Goal: Task Accomplishment & Management: Complete application form

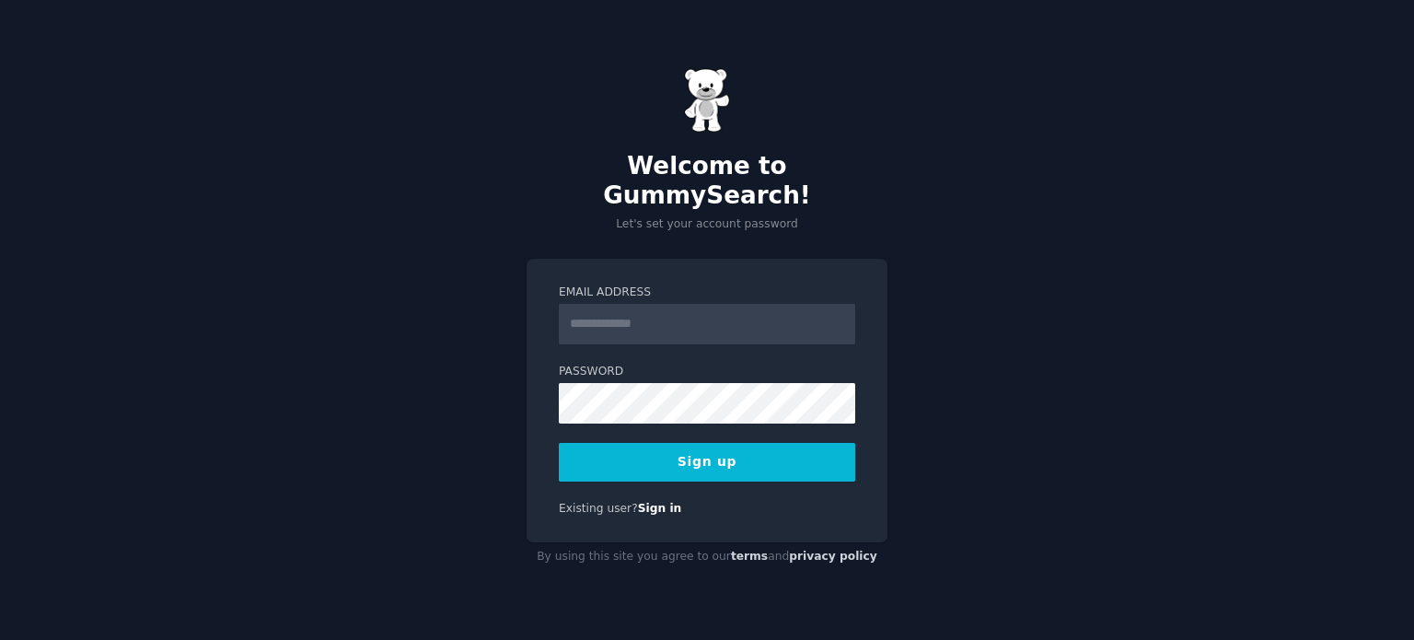
click at [701, 307] on input "Email Address" at bounding box center [707, 324] width 296 height 41
type input "**********"
click at [701, 444] on button "Sign up" at bounding box center [707, 462] width 296 height 39
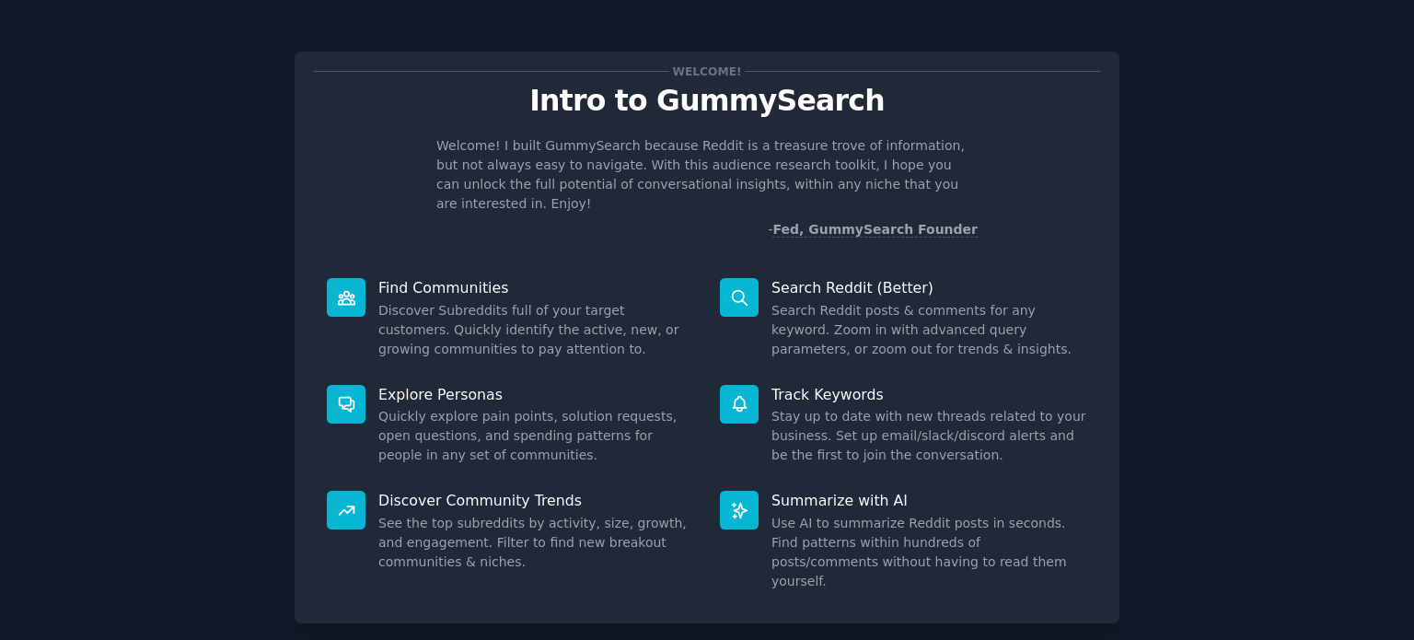
scroll to position [80, 0]
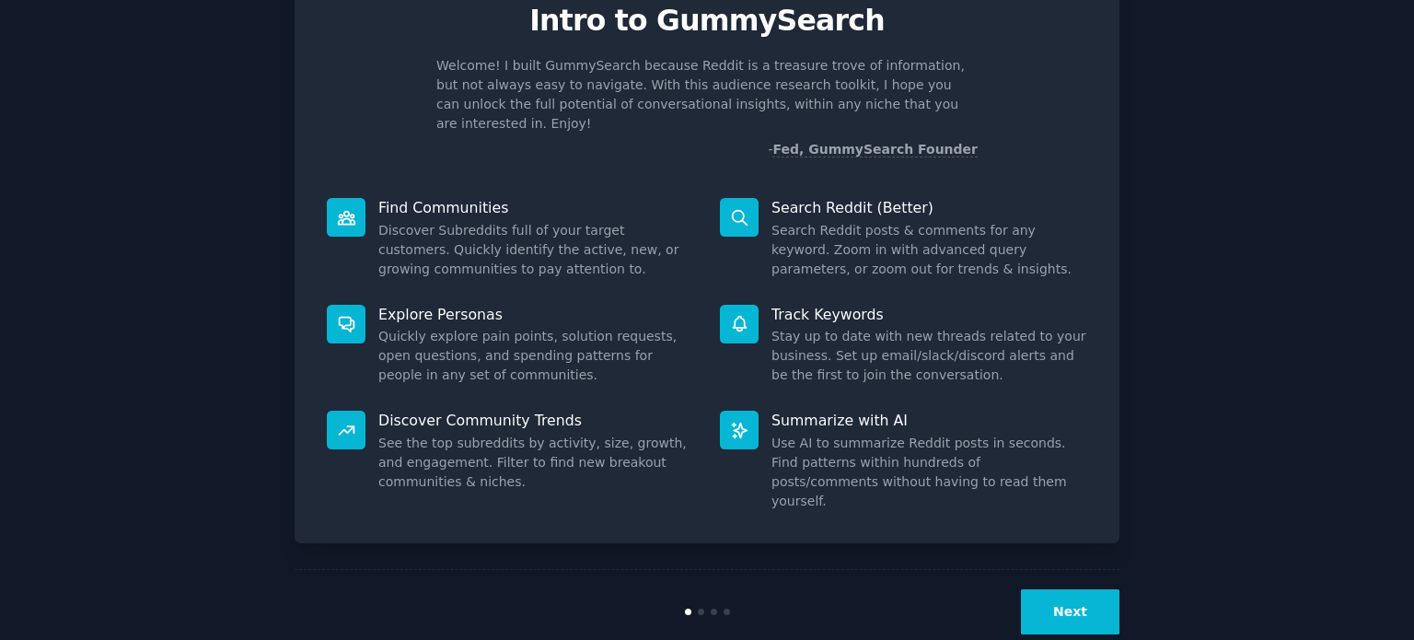
click at [1088, 589] on button "Next" at bounding box center [1070, 611] width 99 height 45
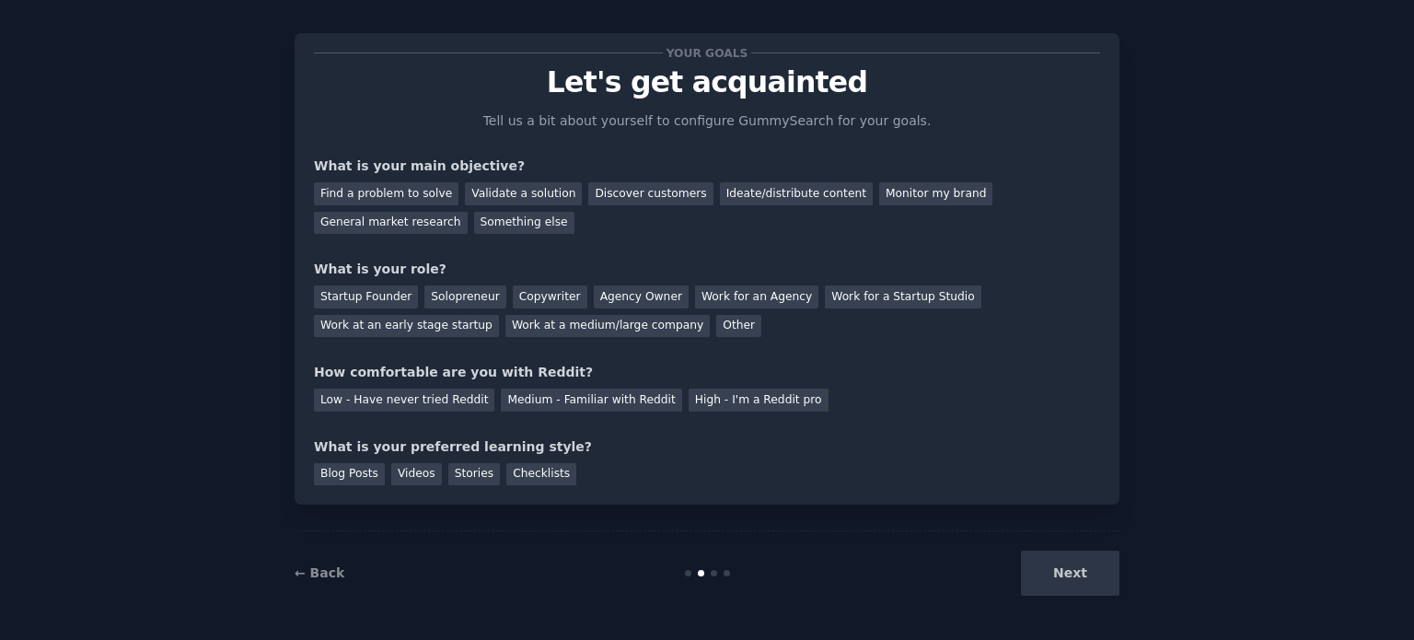
scroll to position [38, 0]
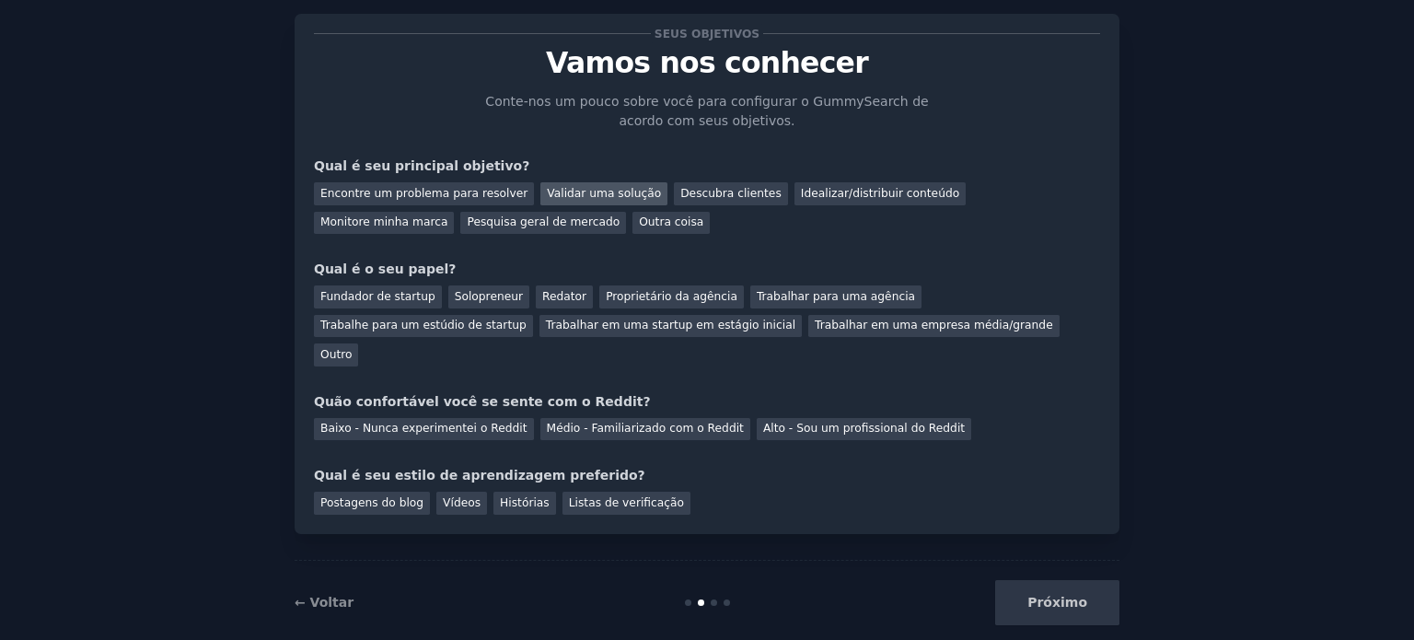
click at [590, 198] on font "Validar uma solução" at bounding box center [604, 193] width 114 height 13
click at [391, 290] on font "Fundador de startup" at bounding box center [377, 296] width 115 height 13
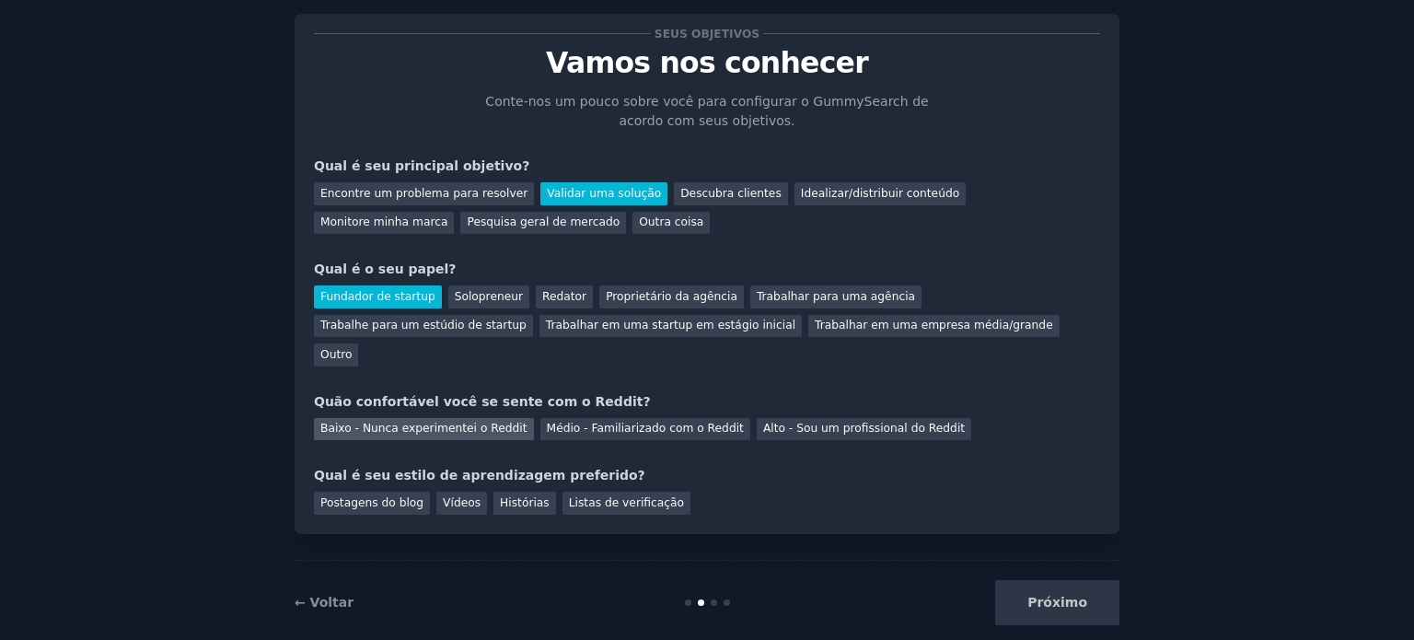
click at [479, 422] on font "Baixo - Nunca experimentei o Reddit" at bounding box center [423, 428] width 207 height 13
click at [1068, 580] on div "Próximo" at bounding box center [981, 602] width 275 height 45
click at [1069, 580] on div "Próximo" at bounding box center [981, 602] width 275 height 45
click at [378, 496] on font "Postagens do blog" at bounding box center [371, 502] width 103 height 13
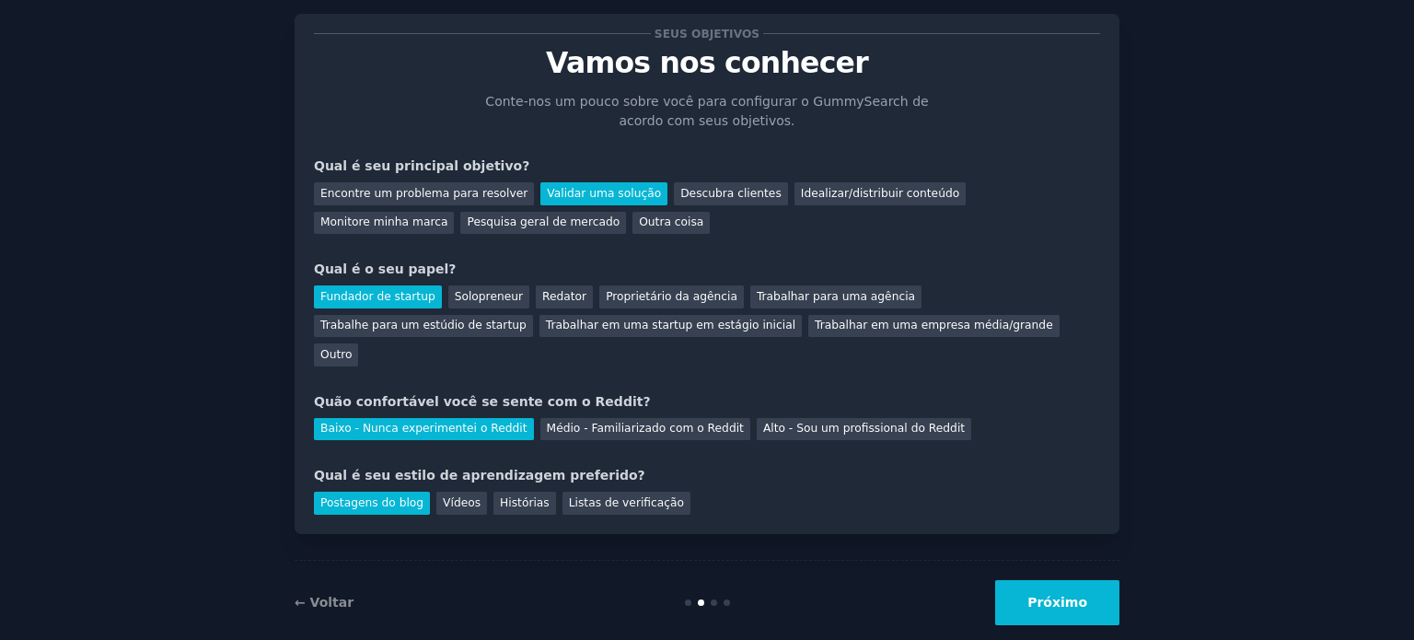
click at [1018, 580] on button "Próximo" at bounding box center [1057, 602] width 124 height 45
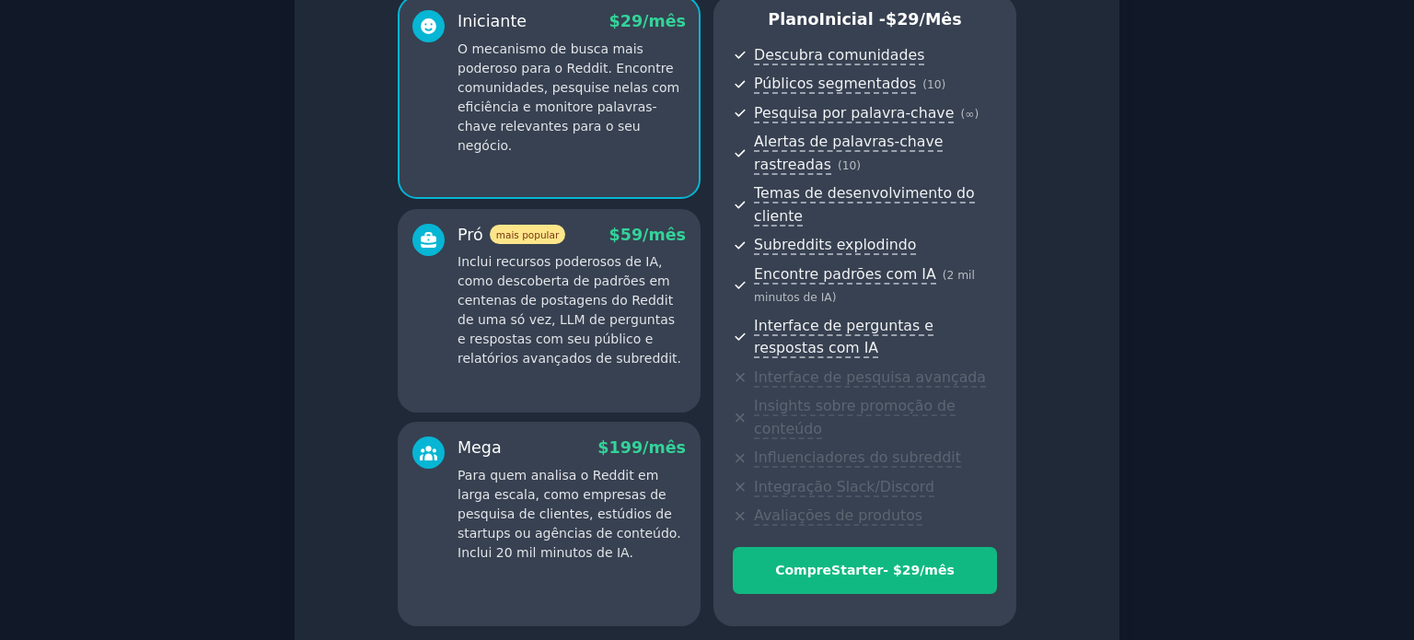
scroll to position [306, 0]
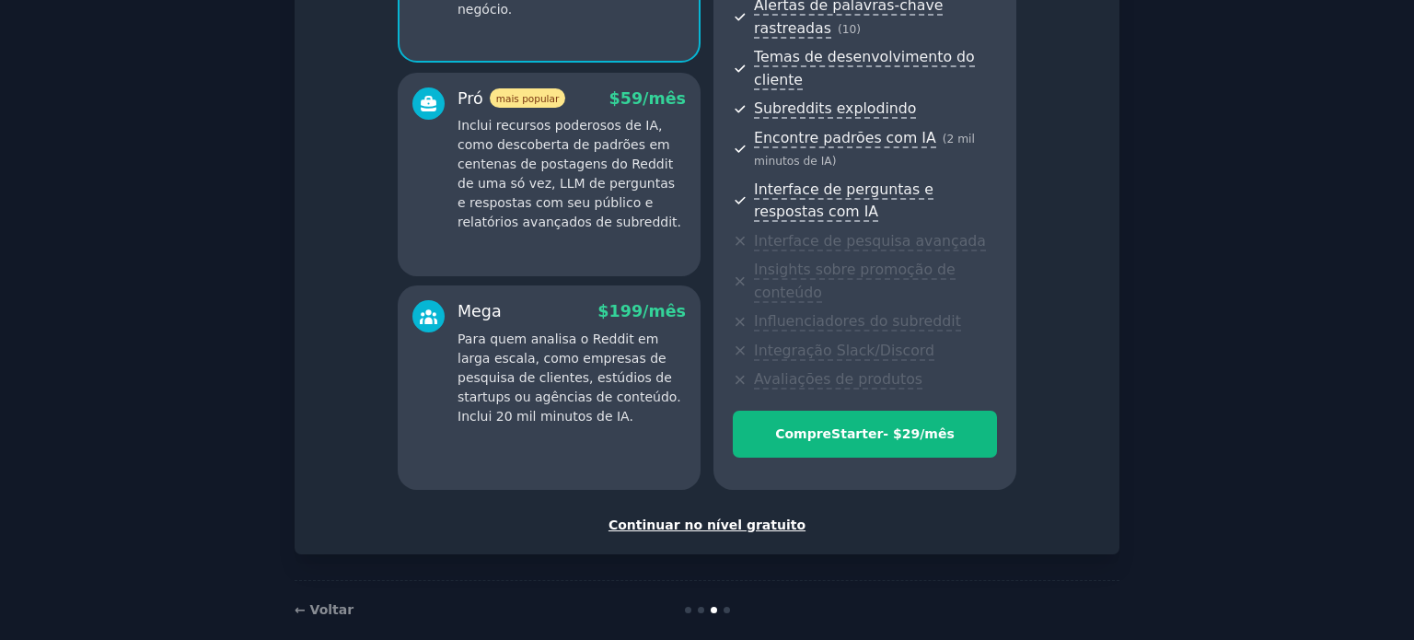
click at [715, 517] on font "Continuar no nível gratuito" at bounding box center [707, 524] width 197 height 15
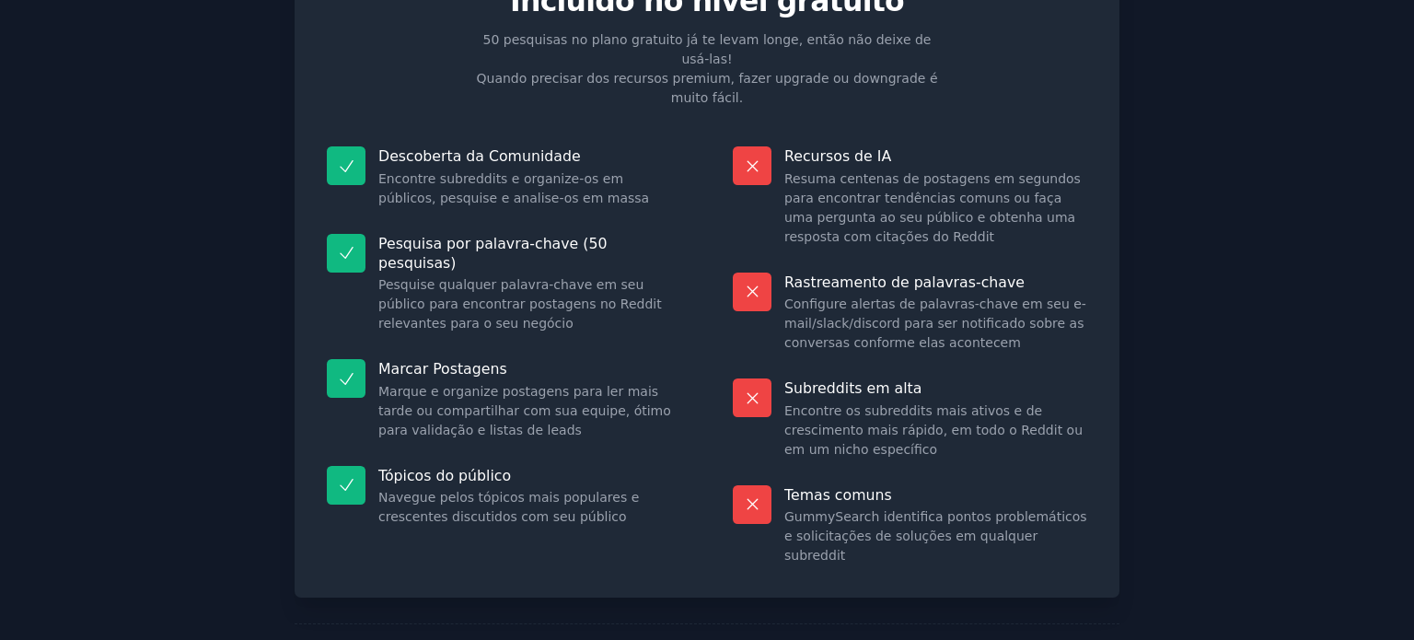
scroll to position [154, 0]
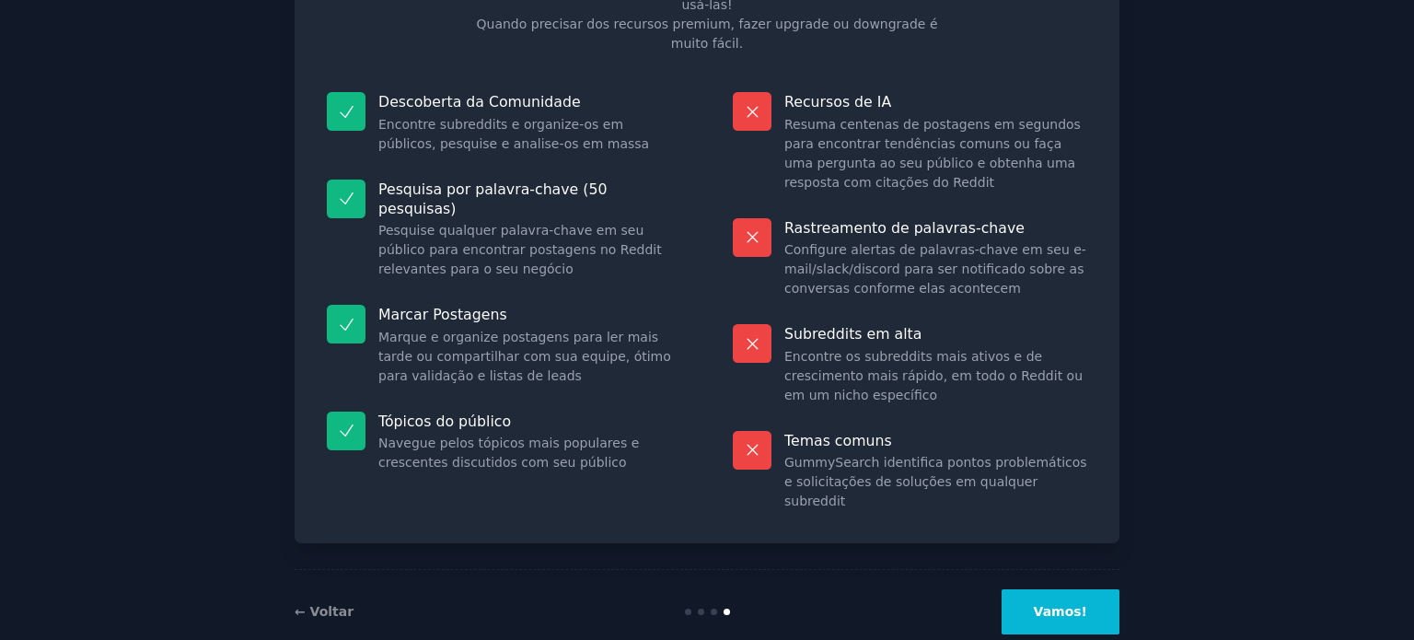
click at [1059, 589] on button "Vamos!" at bounding box center [1061, 611] width 118 height 45
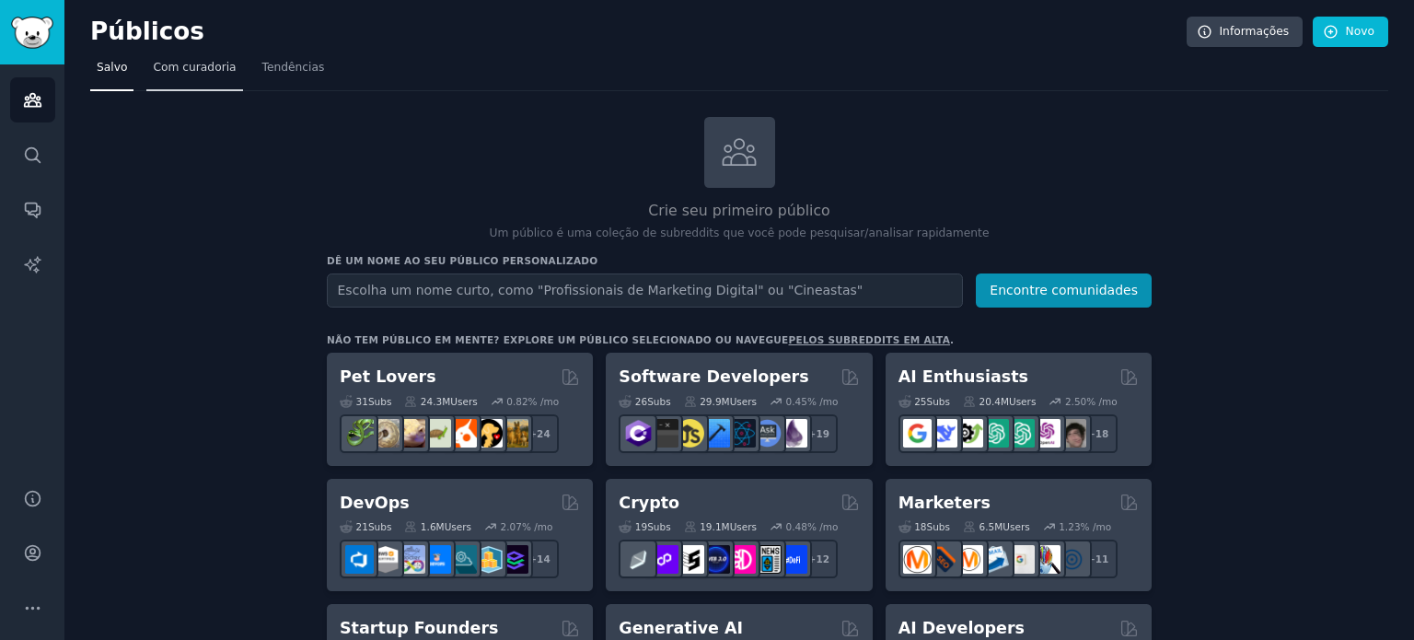
click at [180, 64] on font "Com curadoria" at bounding box center [194, 67] width 83 height 13
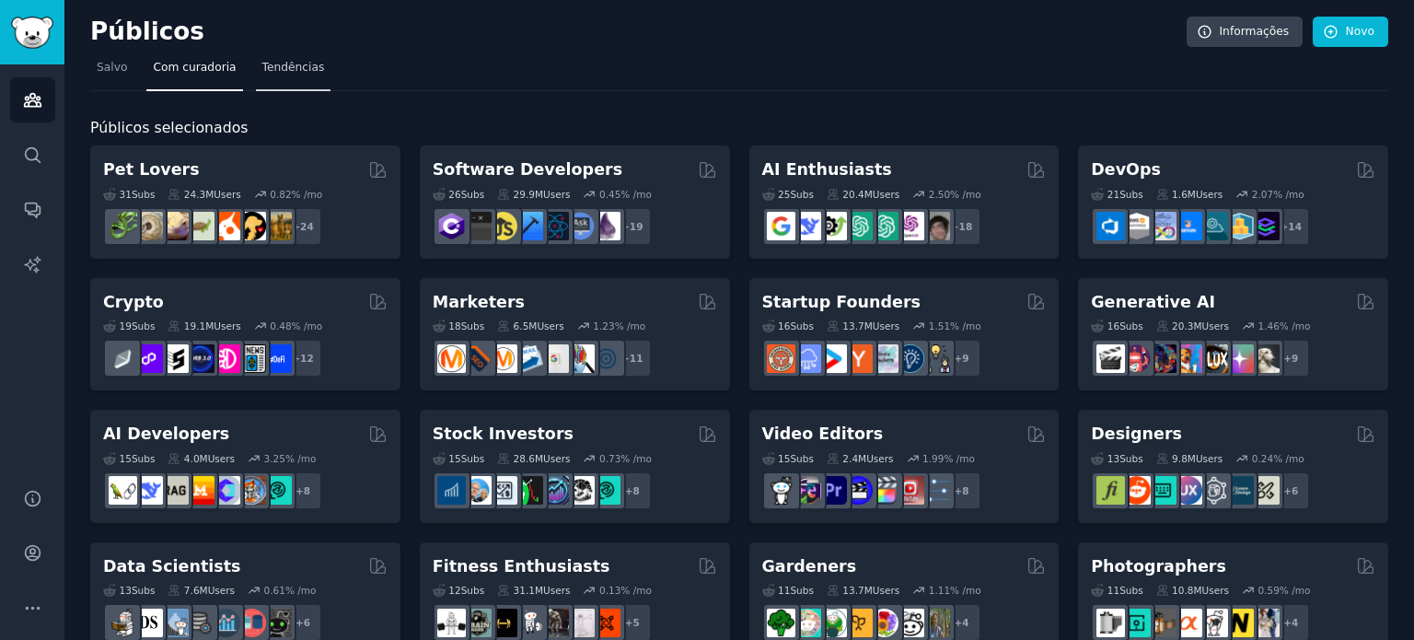
click at [272, 65] on font "Tendências" at bounding box center [293, 67] width 63 height 13
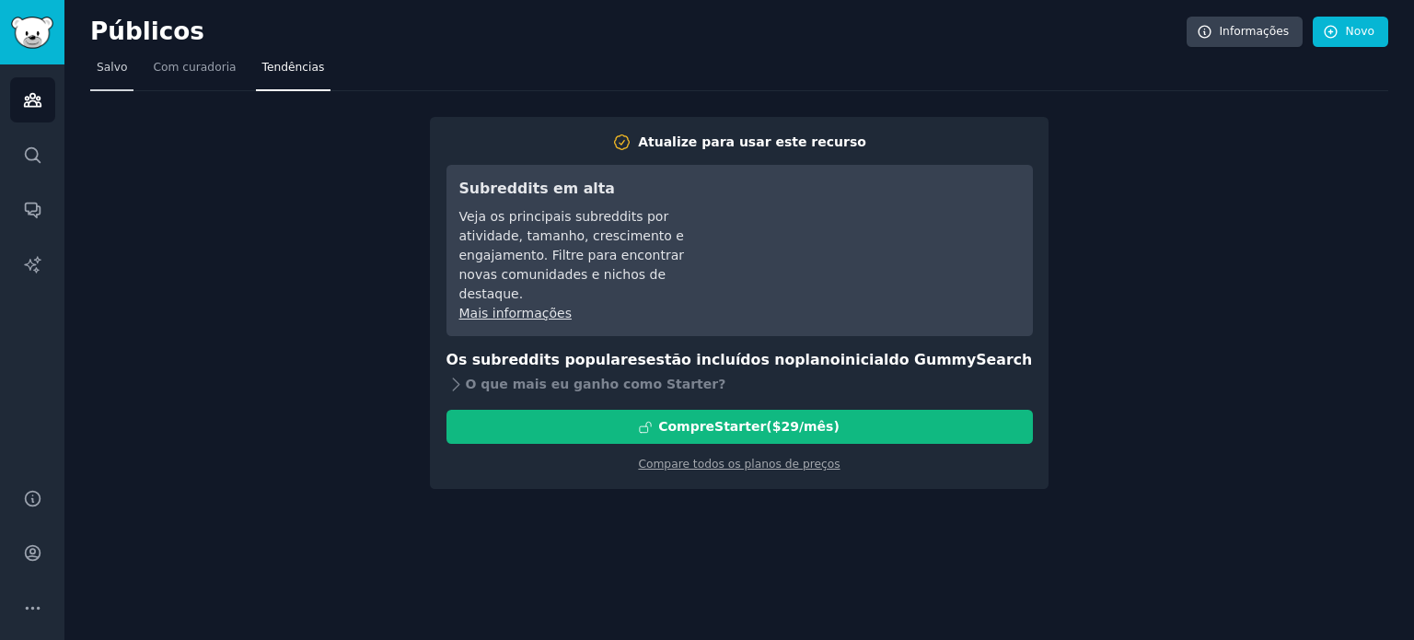
click at [108, 63] on font "Salvo" at bounding box center [112, 67] width 30 height 13
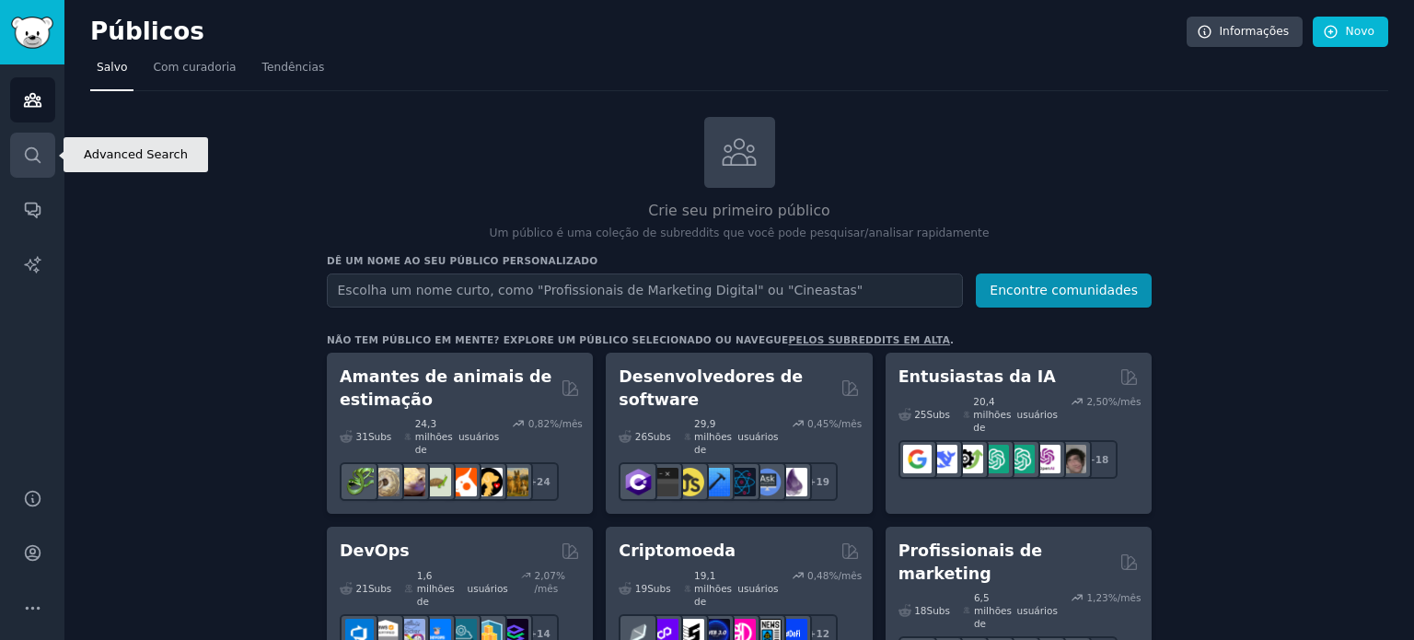
click at [37, 170] on link "Procurar" at bounding box center [32, 155] width 45 height 45
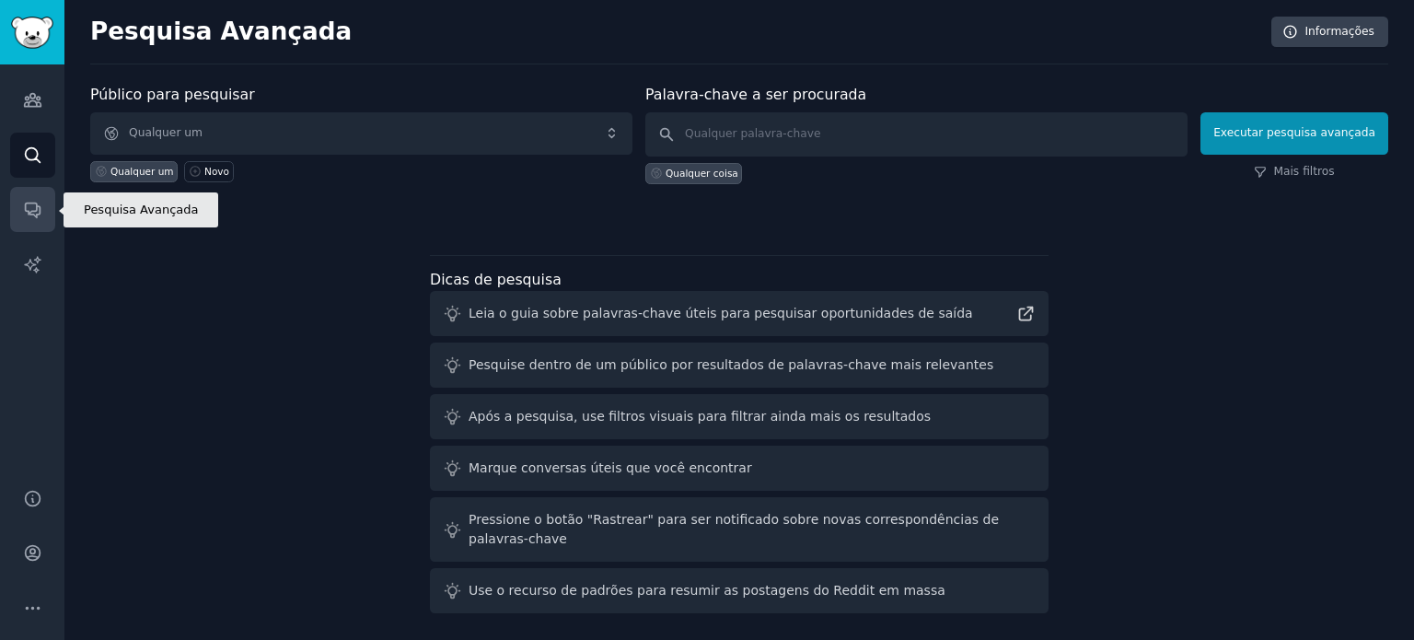
click at [33, 194] on link "Conversas" at bounding box center [32, 209] width 45 height 45
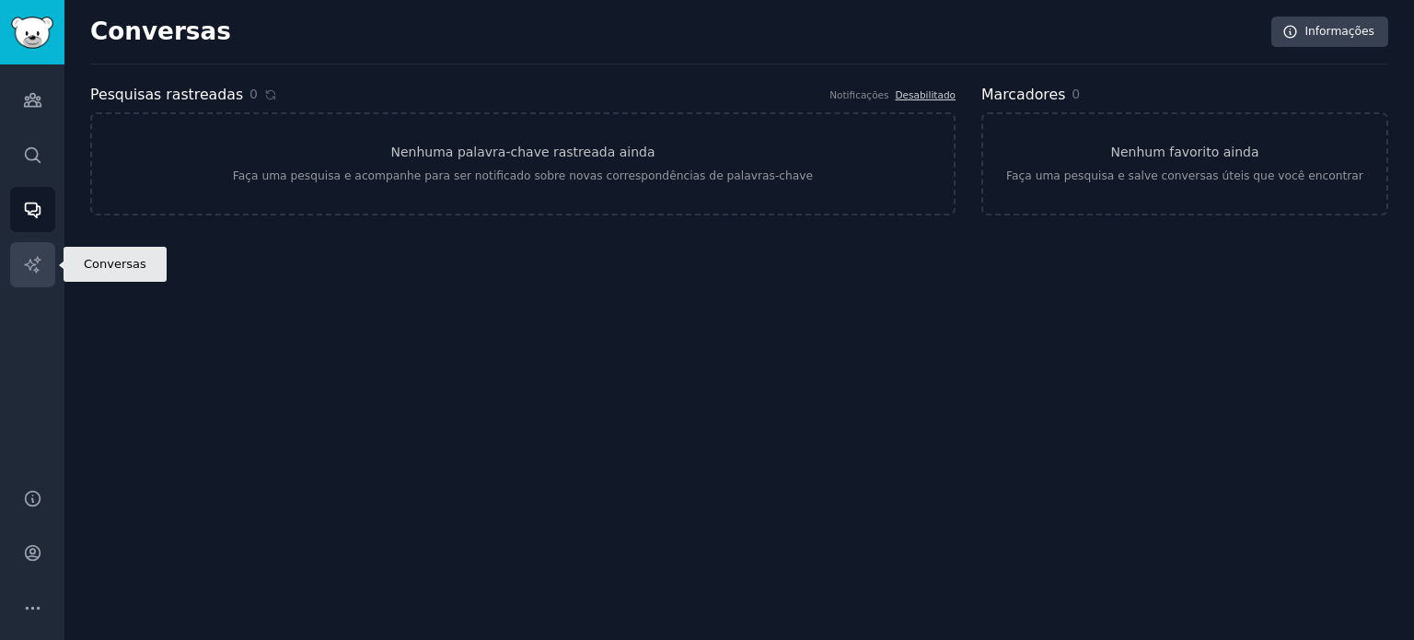
click at [44, 253] on link "Relatórios de IA" at bounding box center [32, 264] width 45 height 45
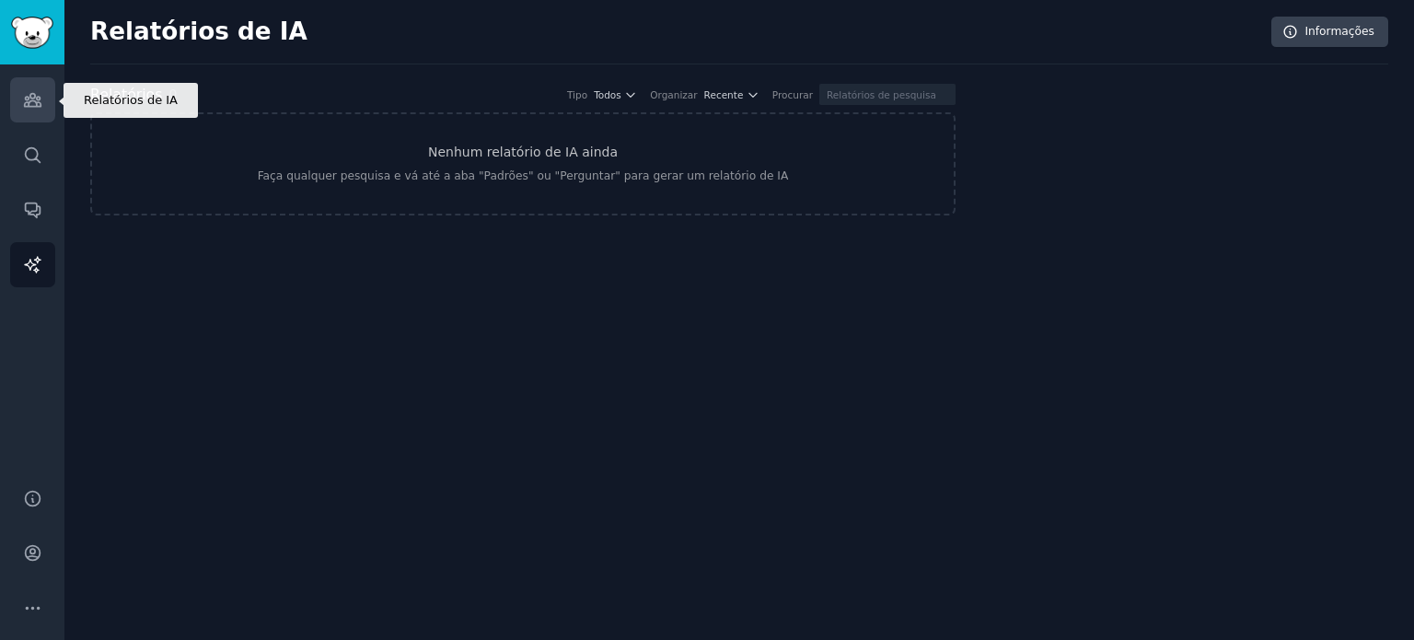
click at [34, 100] on icon "Barra lateral" at bounding box center [32, 100] width 17 height 13
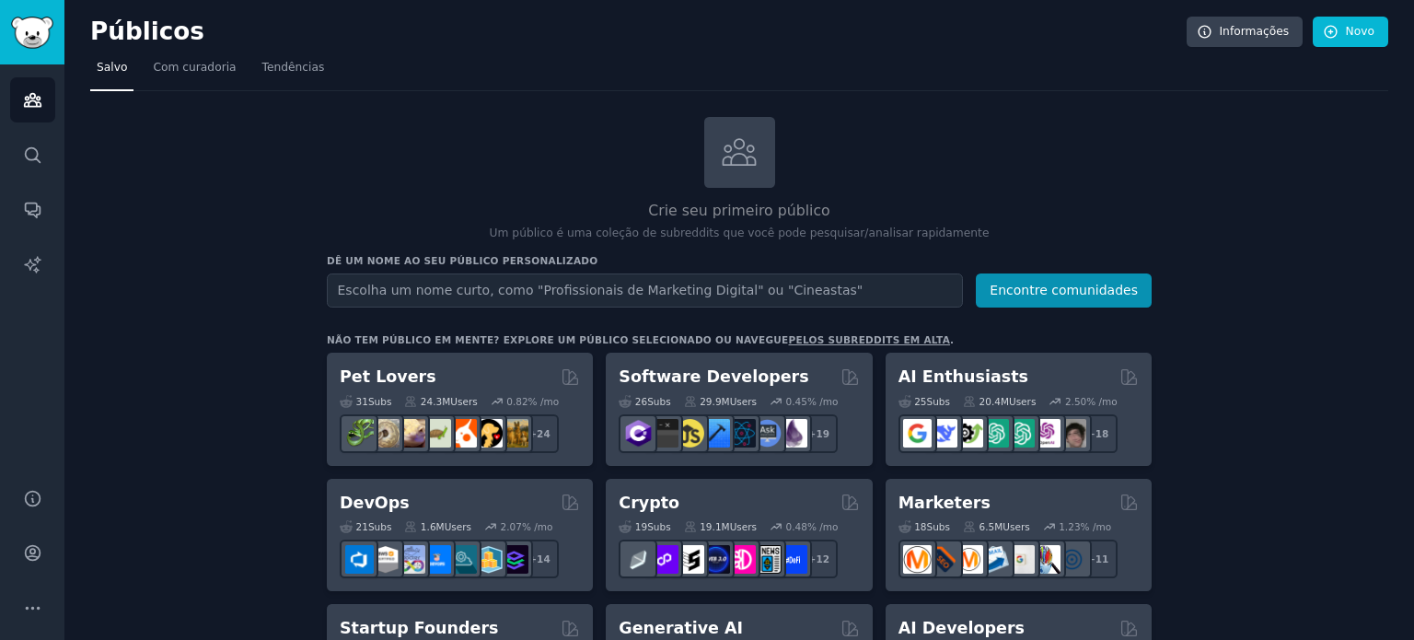
scroll to position [261, 0]
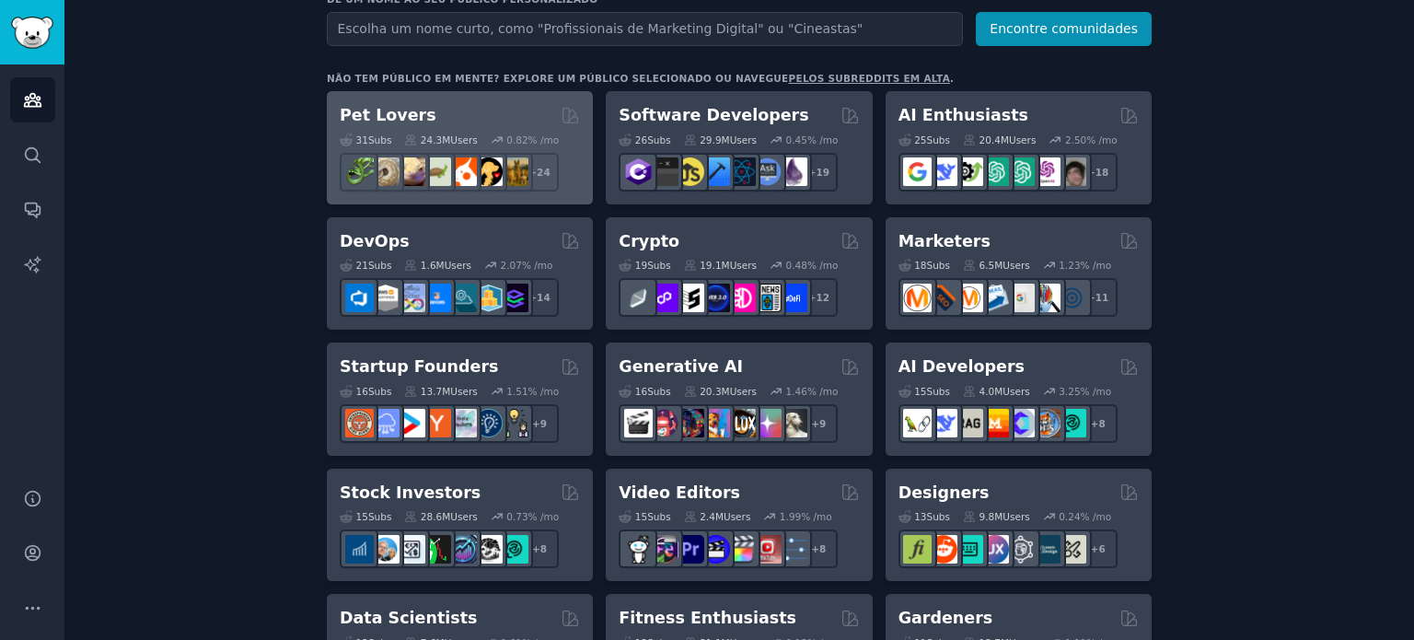
click at [369, 122] on h2 "Pet Lovers" at bounding box center [388, 115] width 97 height 23
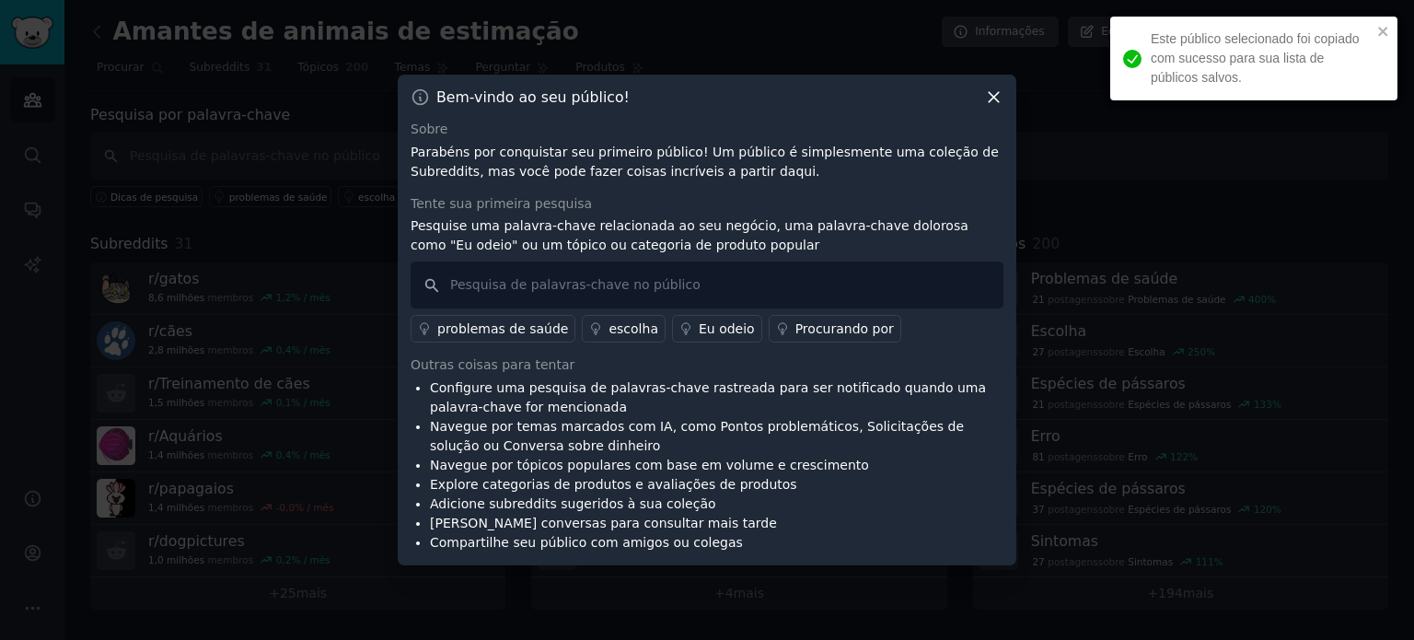
click at [993, 97] on icon at bounding box center [994, 98] width 10 height 10
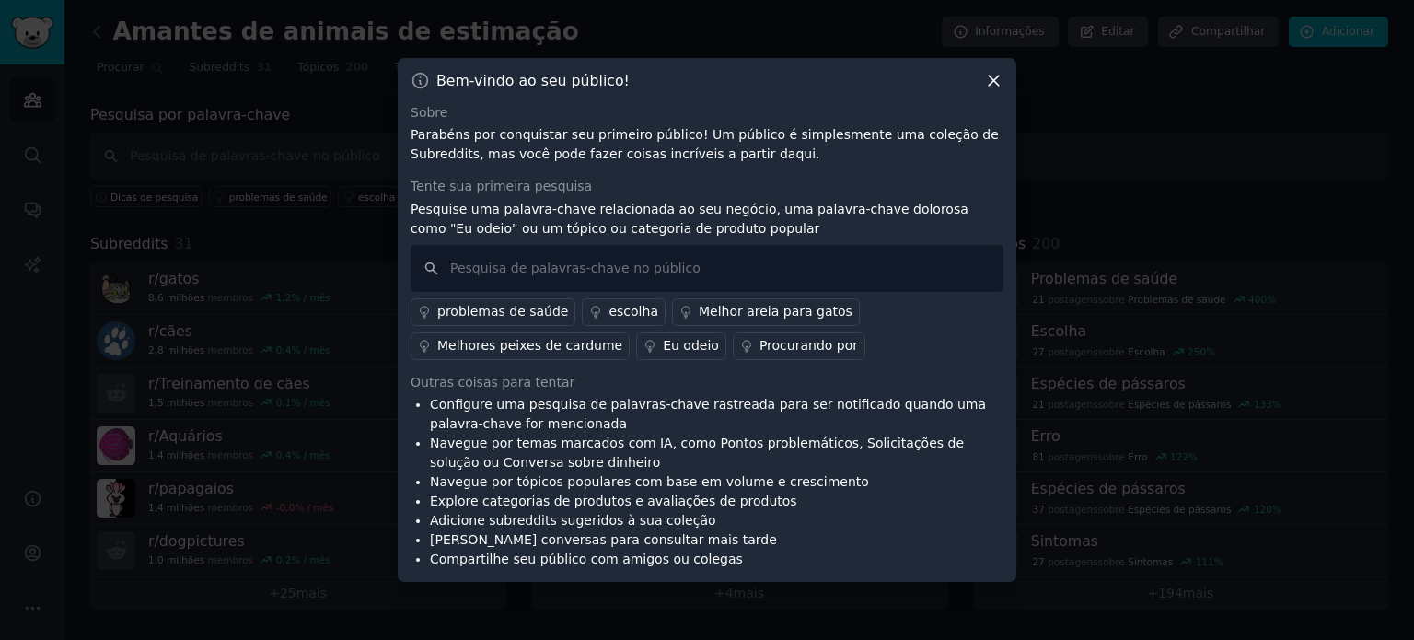
click at [995, 84] on icon at bounding box center [994, 80] width 10 height 10
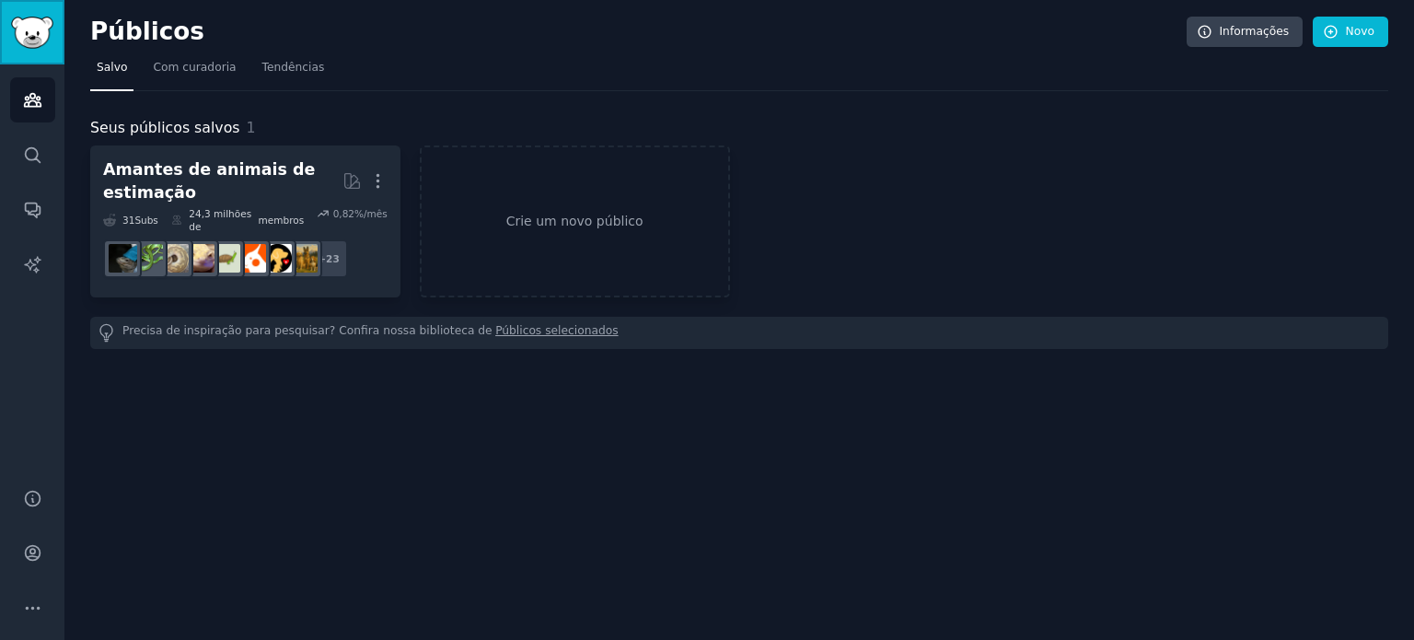
click at [31, 59] on link "Barra lateral" at bounding box center [32, 32] width 64 height 64
click at [188, 67] on font "Com curadoria" at bounding box center [194, 67] width 83 height 13
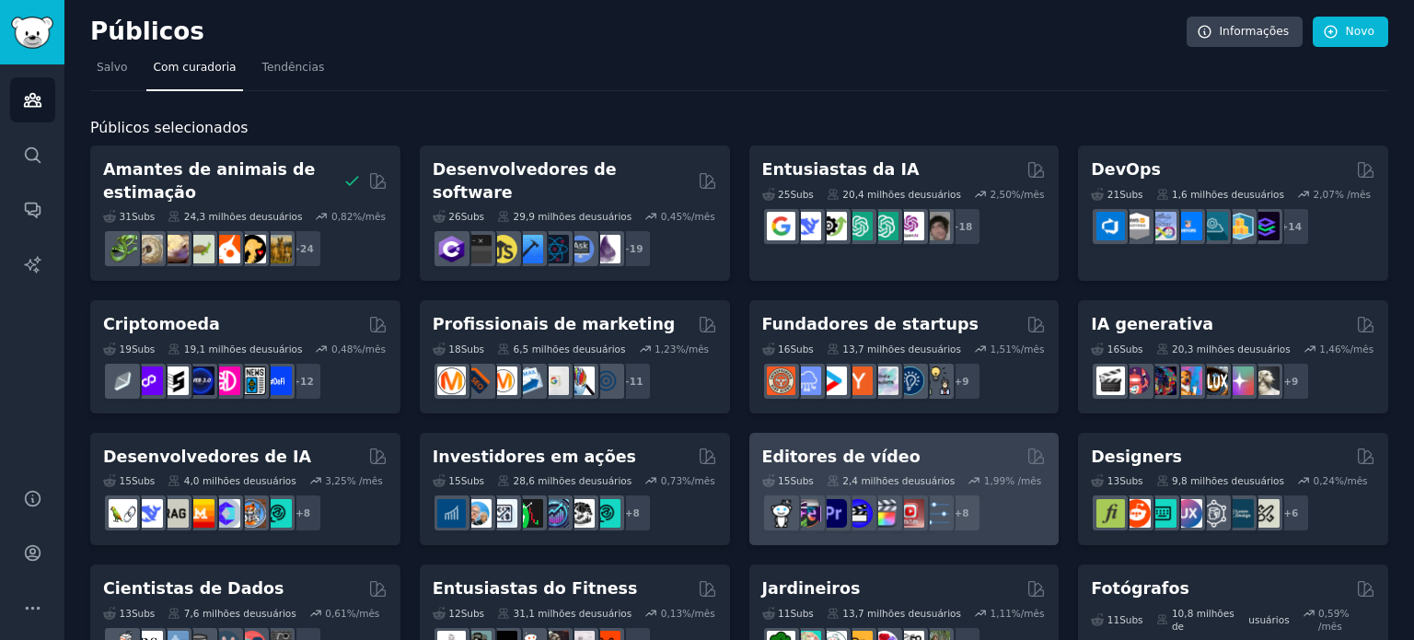
scroll to position [854, 0]
